Goal: Task Accomplishment & Management: Manage account settings

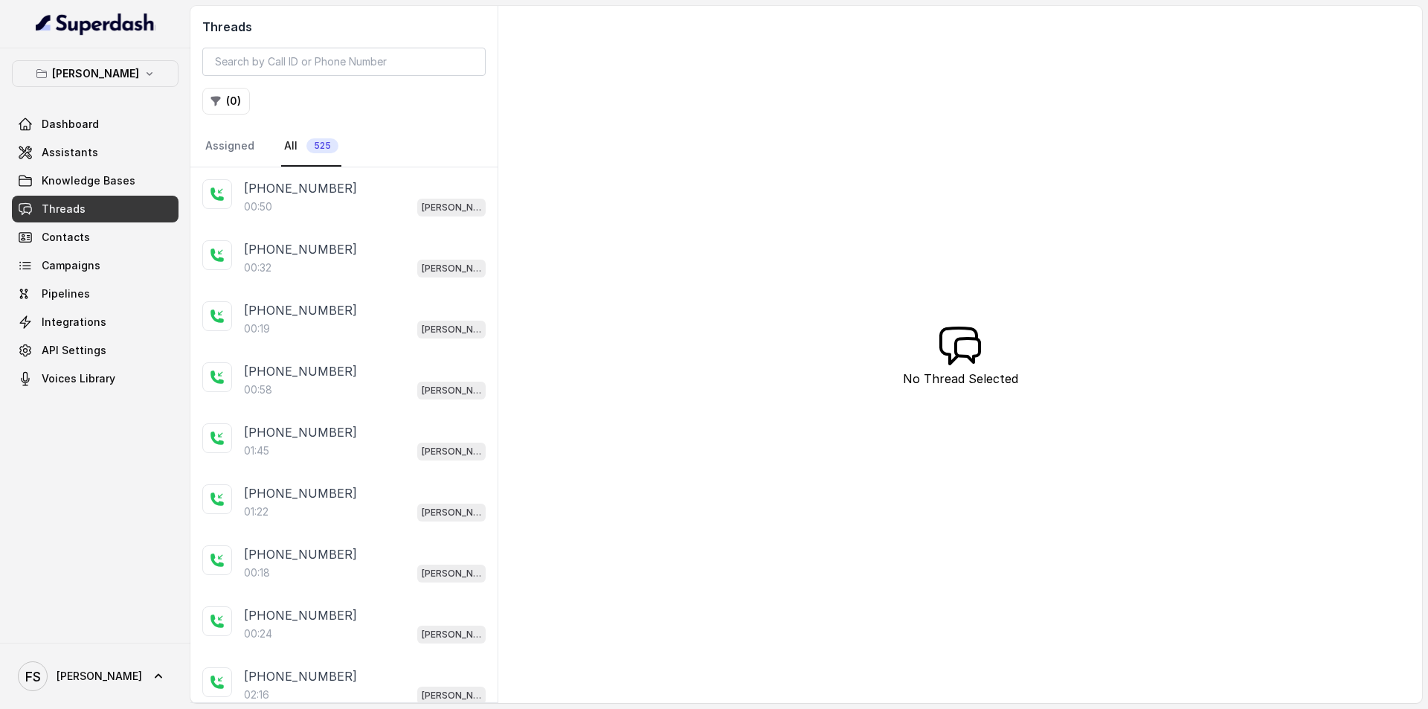
click at [83, 686] on span "[PERSON_NAME]" at bounding box center [80, 676] width 124 height 30
click at [94, 645] on link "Logout" at bounding box center [98, 632] width 184 height 27
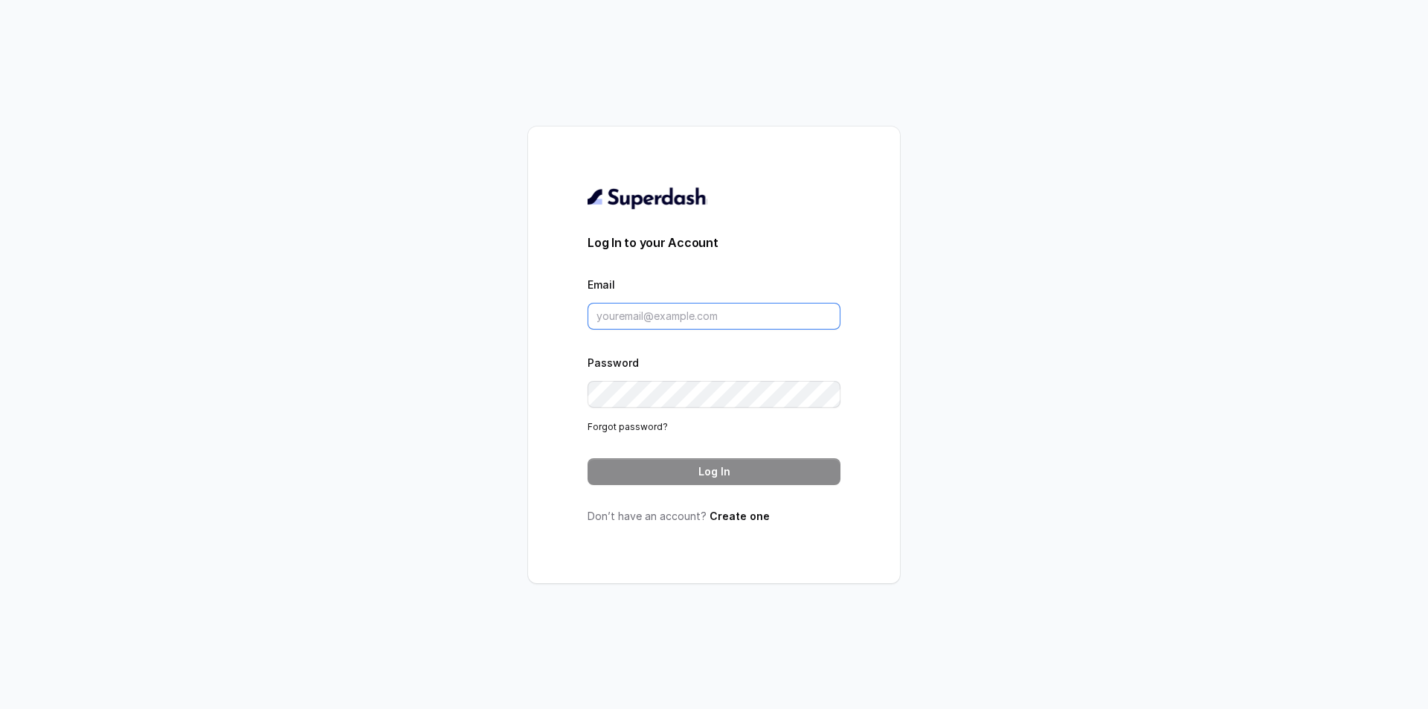
type input "[PERSON_NAME][EMAIL_ADDRESS]"
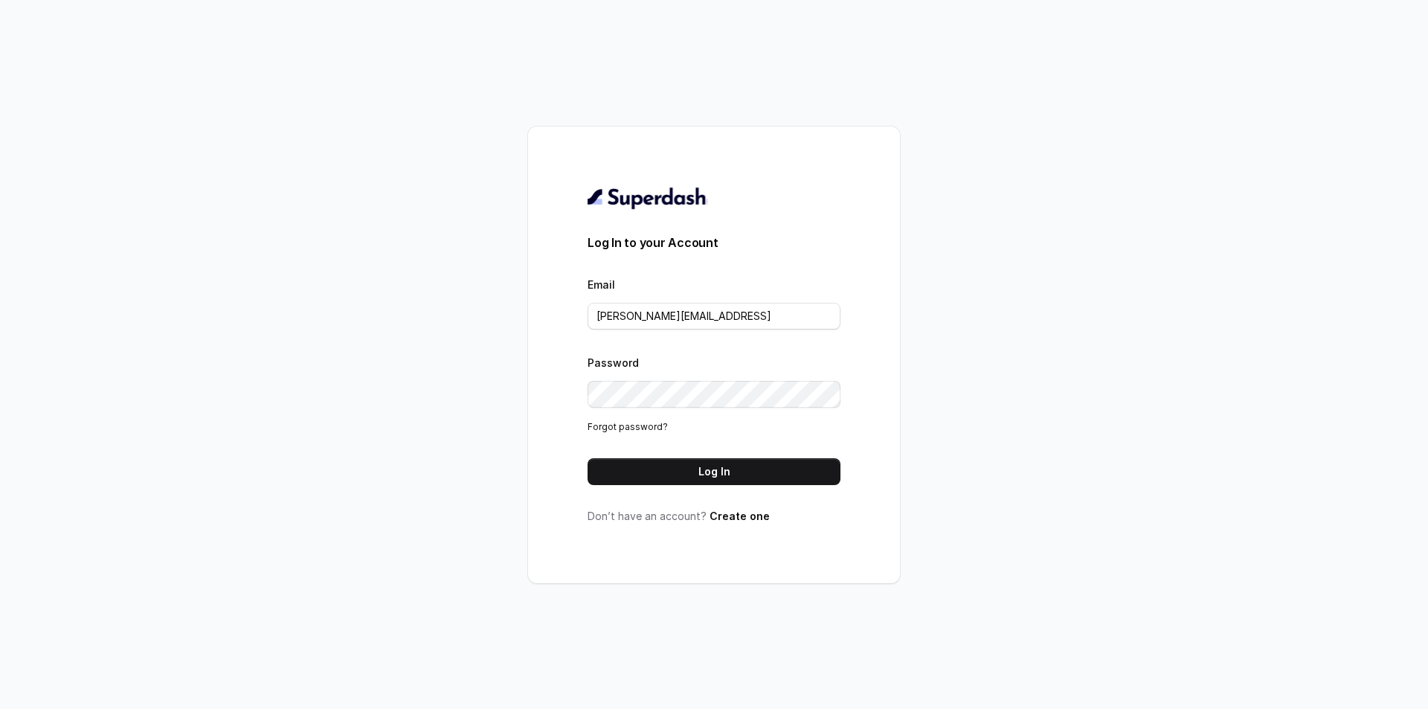
click at [738, 471] on button "Log In" at bounding box center [713, 471] width 253 height 27
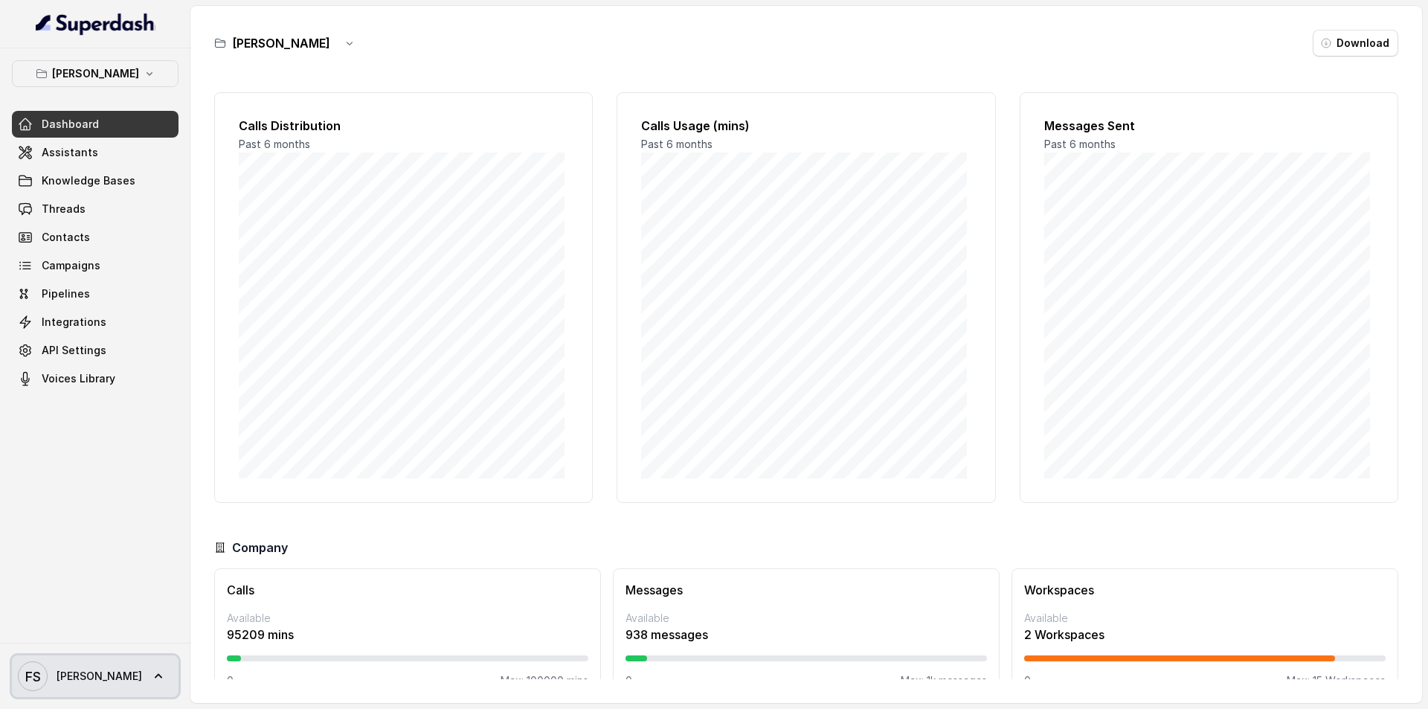
click at [94, 679] on span "[PERSON_NAME]" at bounding box center [100, 676] width 86 height 15
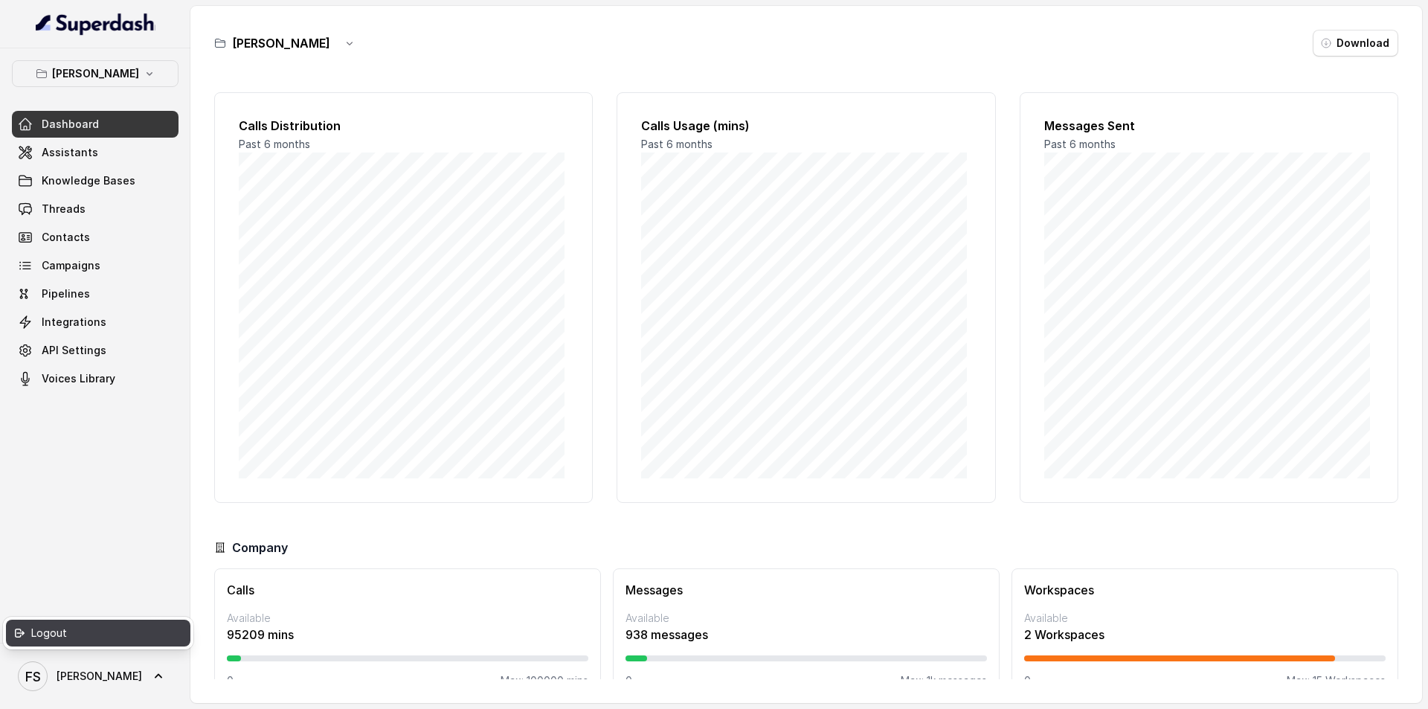
click at [125, 634] on div "Logout" at bounding box center [94, 633] width 126 height 18
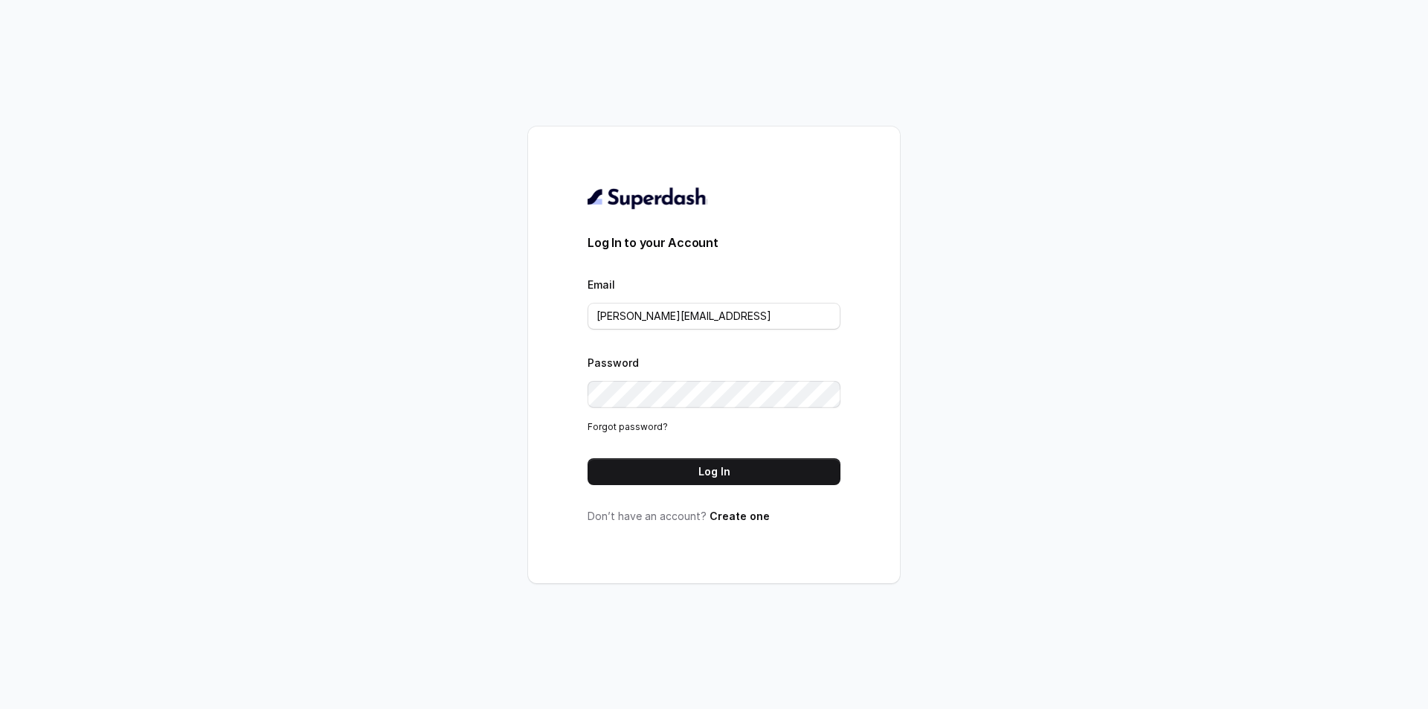
click at [887, 448] on div "Log In to your Account Email [PERSON_NAME][EMAIL_ADDRESS] Password Forgot passw…" at bounding box center [714, 354] width 372 height 457
click at [819, 457] on form "Log In to your Account Email [PERSON_NAME][EMAIL_ADDRESS] Password Forgot passw…" at bounding box center [713, 358] width 253 height 251
click at [785, 480] on button "Log In" at bounding box center [713, 471] width 253 height 27
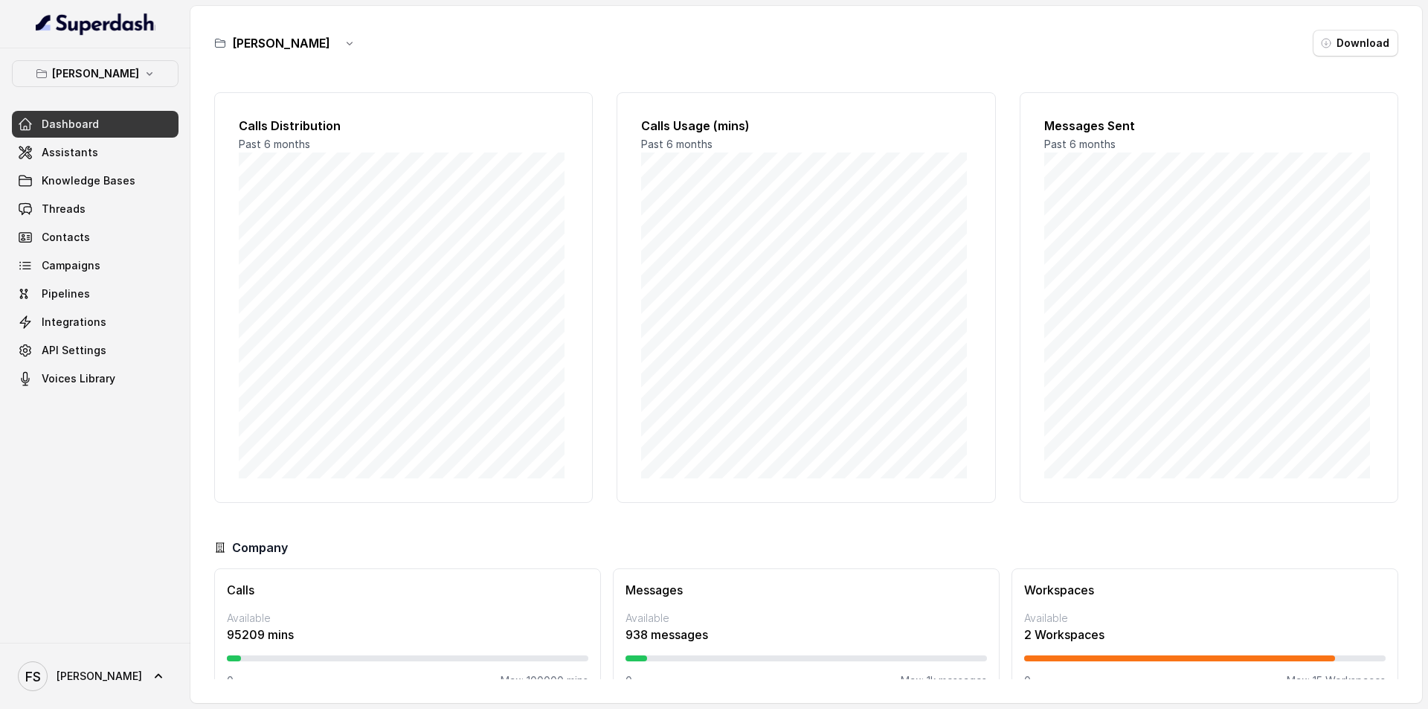
click at [68, 119] on span "Dashboard" at bounding box center [70, 124] width 57 height 15
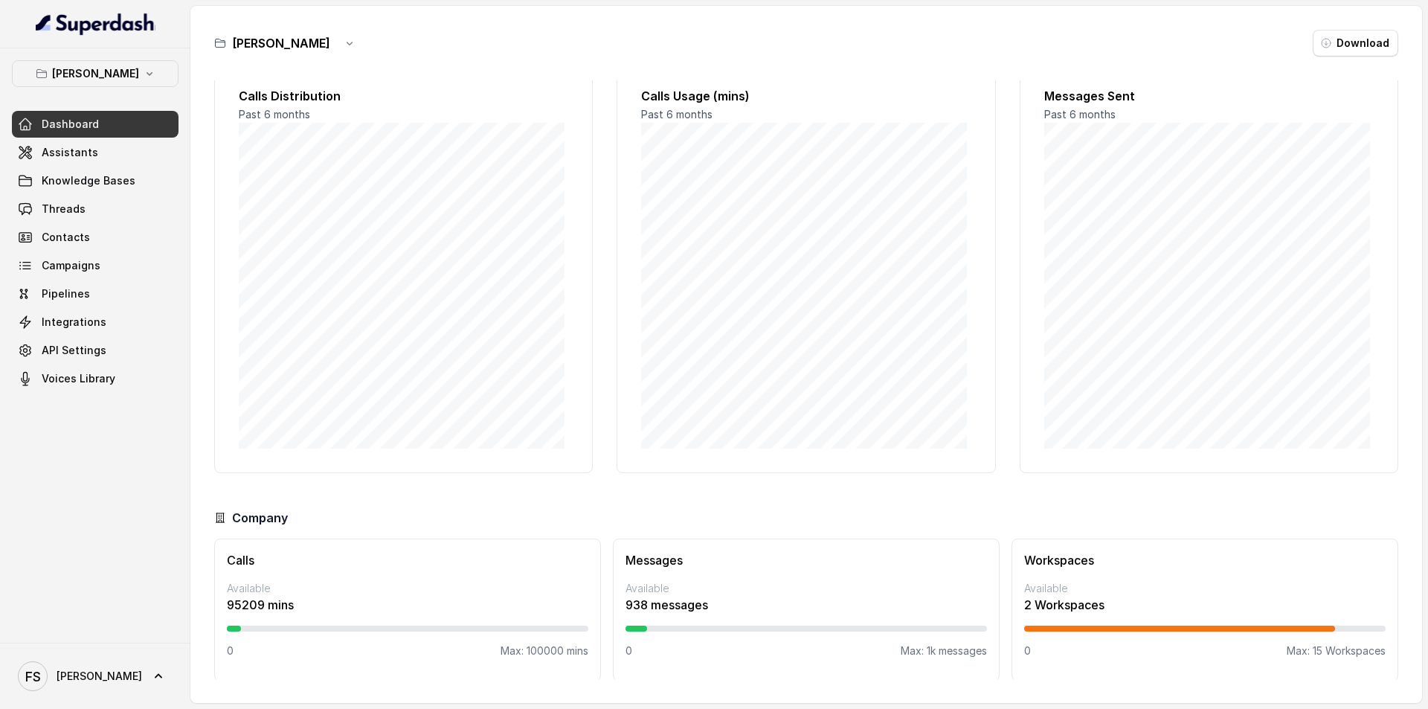
scroll to position [32, 0]
click at [1083, 580] on p "Available" at bounding box center [1204, 586] width 361 height 15
drag, startPoint x: 1285, startPoint y: 655, endPoint x: 1378, endPoint y: 649, distance: 93.1
click at [1378, 649] on div "Workspaces Available 2 Workspaces 0 Max: 15 Workspaces" at bounding box center [1204, 607] width 387 height 143
click at [1260, 597] on p "2 Workspaces" at bounding box center [1204, 602] width 361 height 18
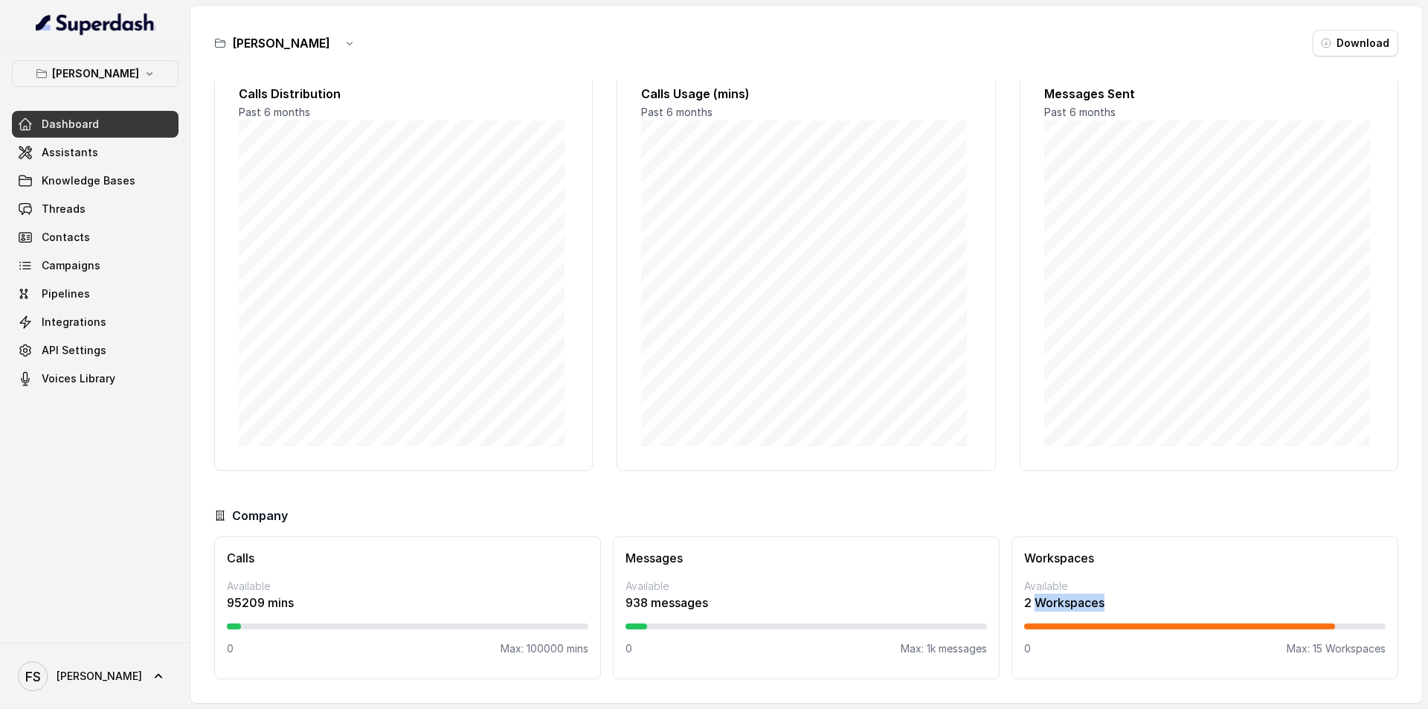
drag, startPoint x: 1113, startPoint y: 599, endPoint x: 1028, endPoint y: 595, distance: 85.6
click at [1028, 595] on p "2 Workspaces" at bounding box center [1204, 602] width 361 height 18
click at [1027, 587] on p "Available" at bounding box center [1204, 586] width 361 height 15
click at [1026, 587] on p "Available" at bounding box center [1204, 586] width 361 height 15
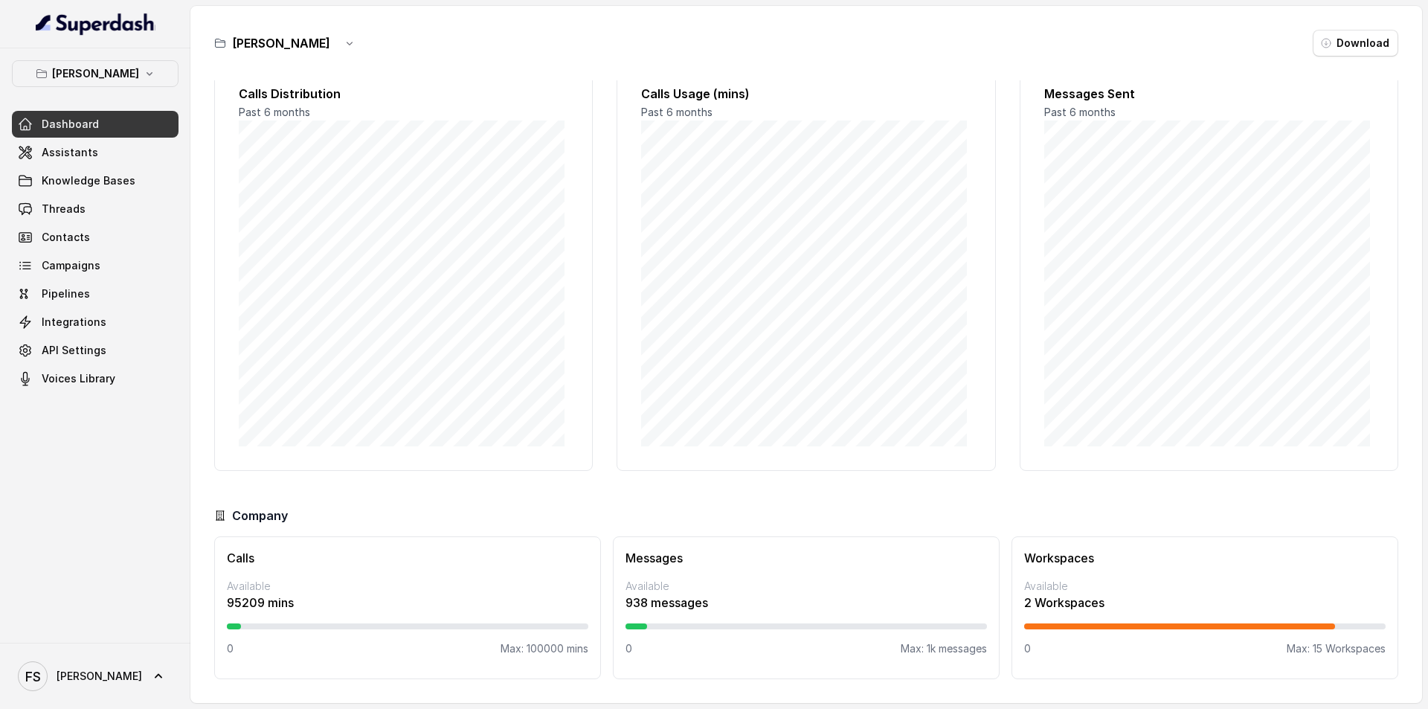
click at [1040, 600] on p "2 Workspaces" at bounding box center [1204, 602] width 361 height 18
click at [1038, 601] on p "2 Workspaces" at bounding box center [1204, 602] width 361 height 18
click at [1193, 633] on div "Workspaces Available 2 Workspaces 0 Max: 15 Workspaces" at bounding box center [1204, 607] width 387 height 143
click at [1292, 643] on div "0 Max: 15 Workspaces" at bounding box center [1204, 648] width 361 height 15
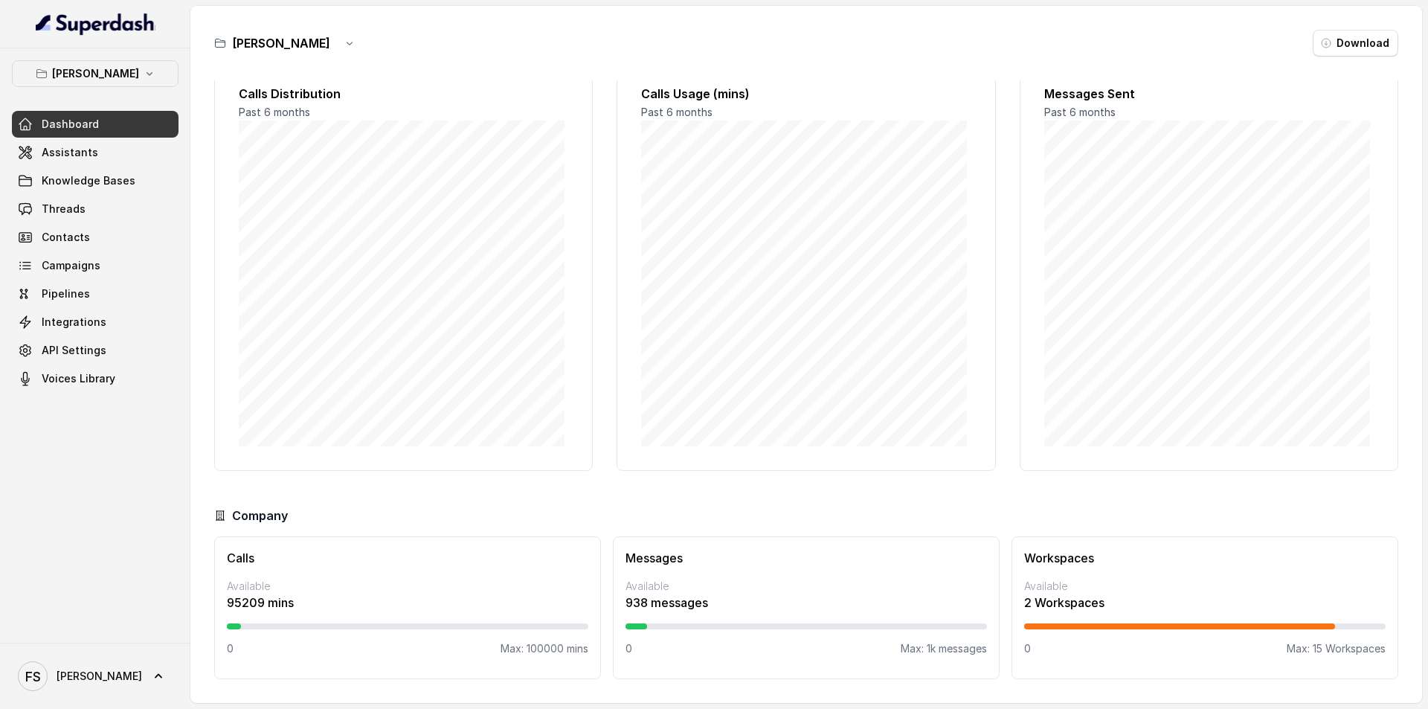
click at [1306, 641] on p "Max: 15 Workspaces" at bounding box center [1335, 648] width 99 height 15
click at [1315, 641] on p "Max: 15 Workspaces" at bounding box center [1335, 648] width 99 height 15
click at [1301, 645] on p "Max: 15 Workspaces" at bounding box center [1335, 648] width 99 height 15
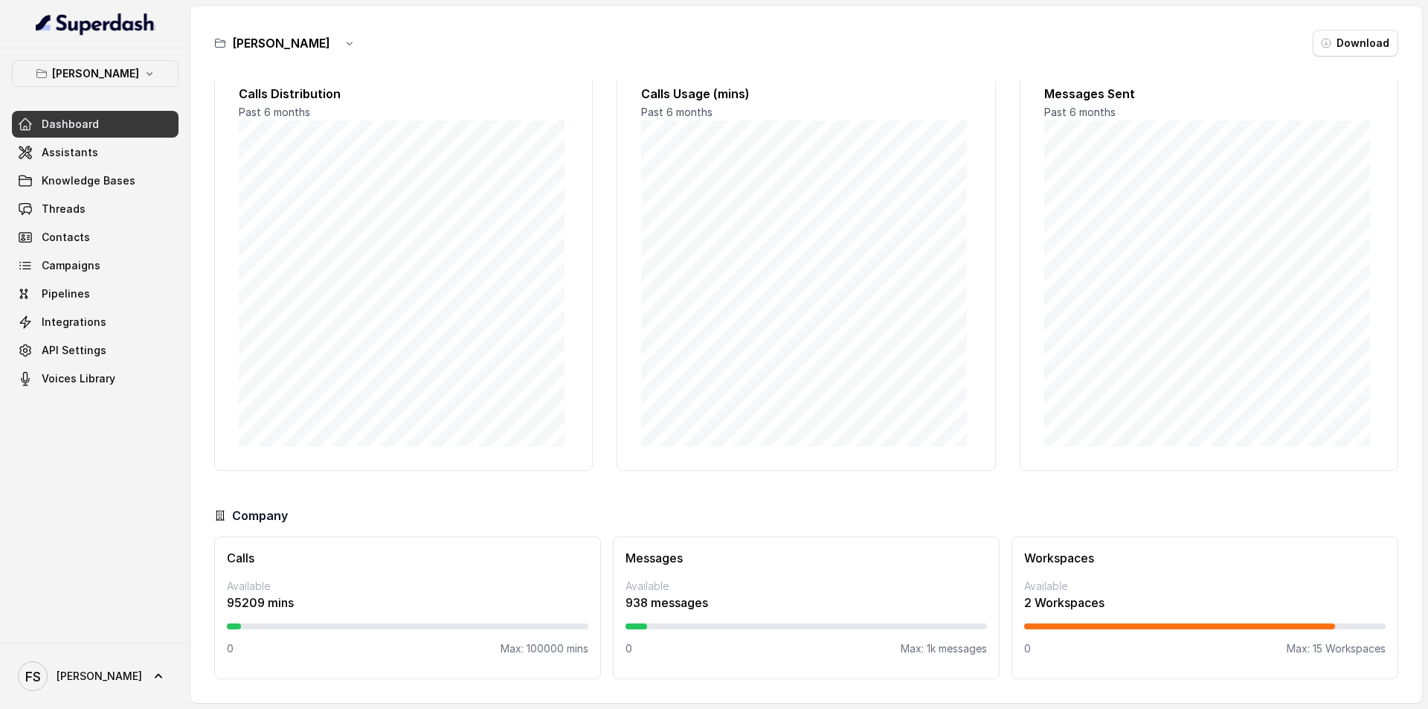
click at [1024, 594] on p "2 Workspaces" at bounding box center [1204, 602] width 361 height 18
drag, startPoint x: 625, startPoint y: 597, endPoint x: 767, endPoint y: 611, distance: 142.7
click at [761, 610] on p "938 messages" at bounding box center [805, 602] width 361 height 18
drag, startPoint x: 772, startPoint y: 604, endPoint x: 547, endPoint y: 604, distance: 224.6
click at [771, 604] on p "938 messages" at bounding box center [805, 602] width 361 height 18
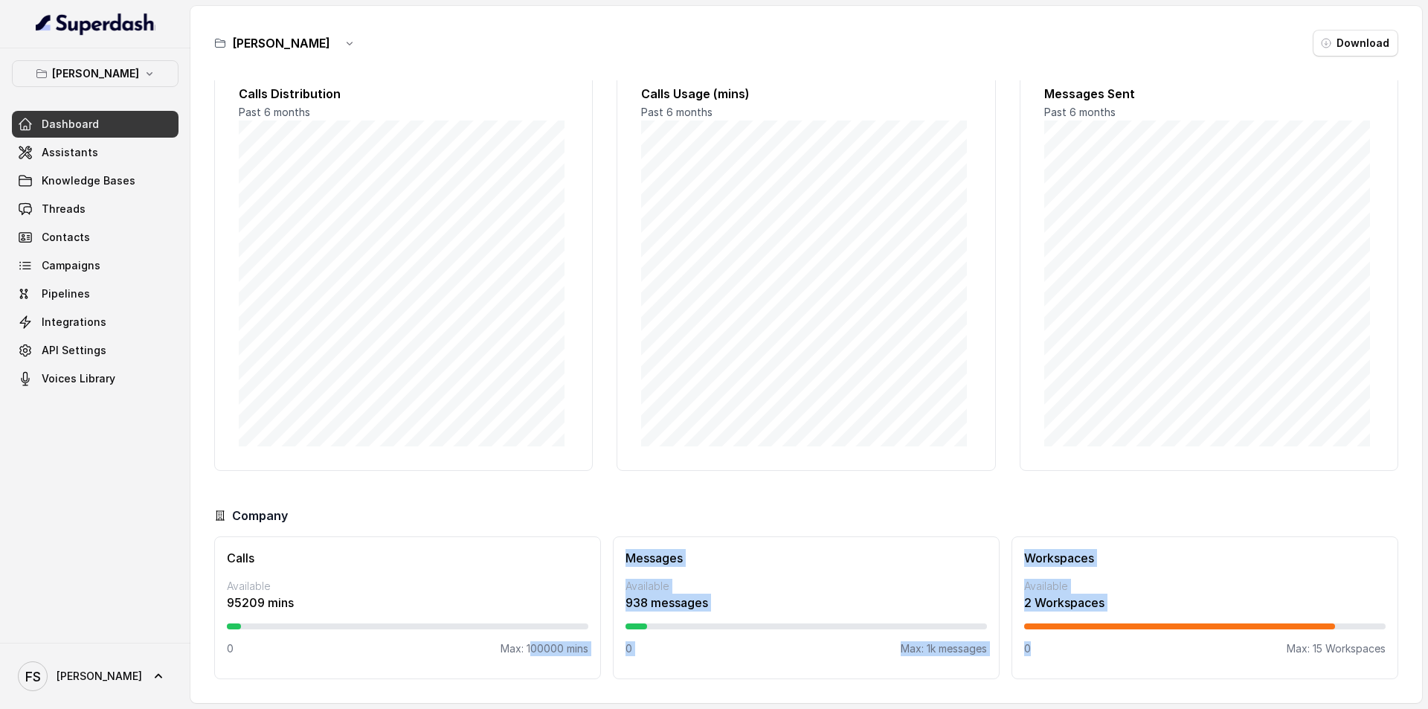
drag, startPoint x: 525, startPoint y: 651, endPoint x: 1040, endPoint y: 649, distance: 515.3
click at [1035, 656] on div "Calls Available 95209 mins 0 Max: 100000 mins Messages Available 938 messages 0…" at bounding box center [806, 607] width 1184 height 143
click at [1041, 649] on div "0 Max: 15 Workspaces" at bounding box center [1204, 648] width 361 height 15
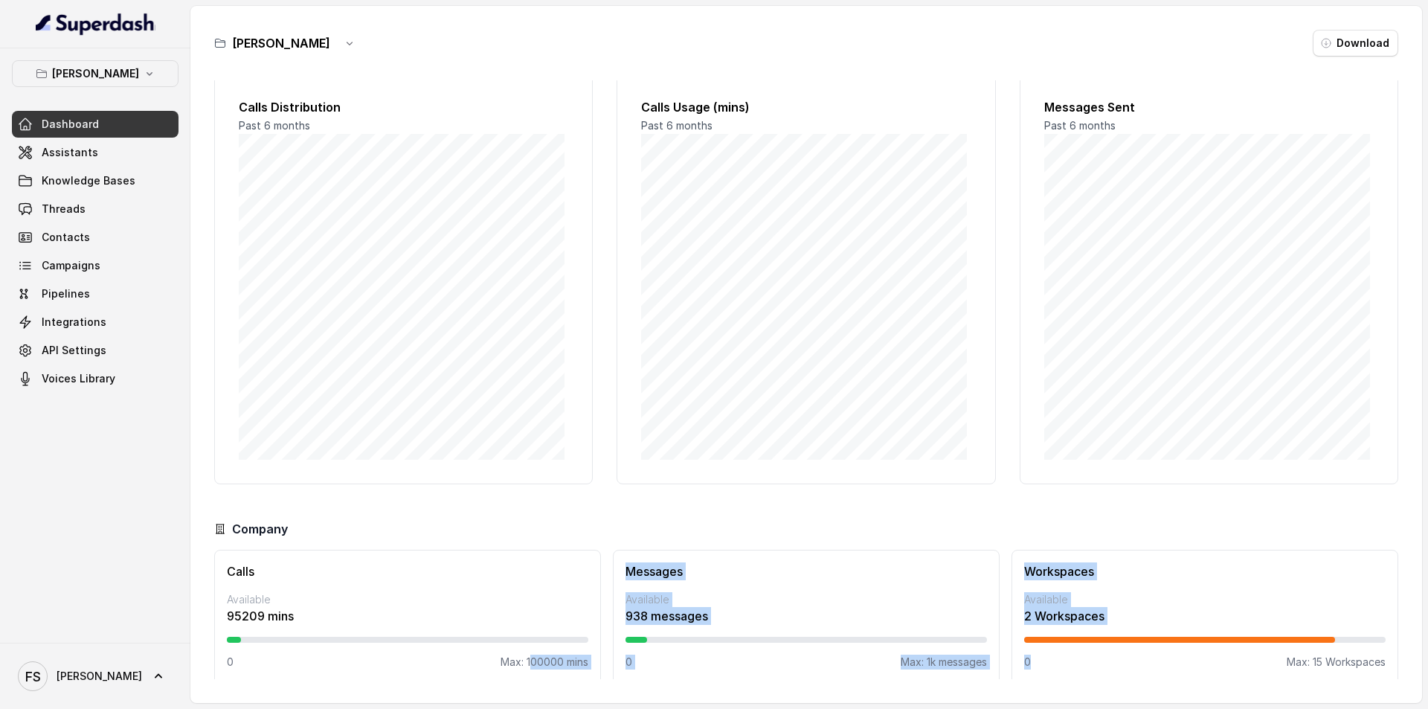
scroll to position [0, 0]
